Goal: Information Seeking & Learning: Learn about a topic

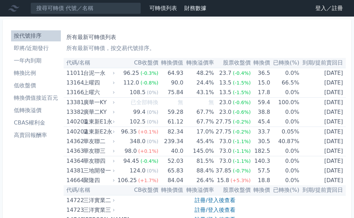
scroll to position [2209, 0]
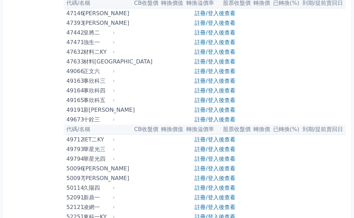
click at [222, 93] on link "註冊/登入後查看" at bounding box center [214, 90] width 40 height 7
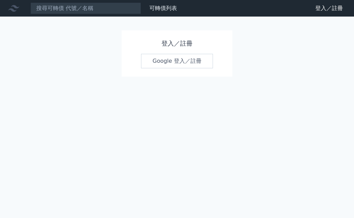
click at [190, 61] on link "Google 登入／註冊" at bounding box center [177, 61] width 72 height 15
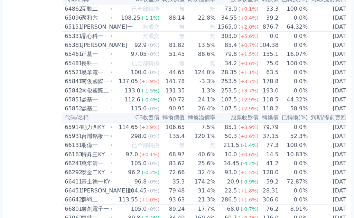
scroll to position [2930, 0]
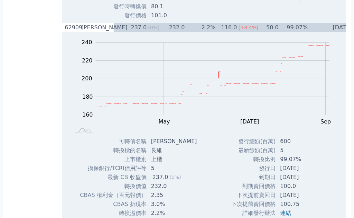
scroll to position [3077, 0]
